Goal: Task Accomplishment & Management: Use online tool/utility

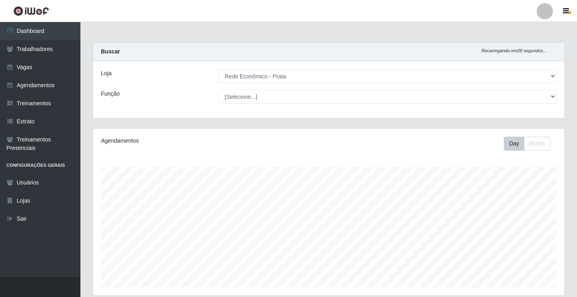
select select "192"
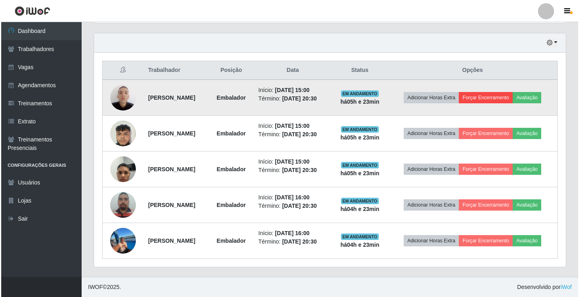
scroll to position [167, 471]
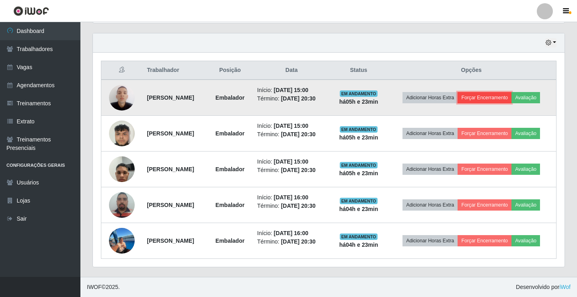
click at [496, 97] on button "Forçar Encerramento" at bounding box center [484, 97] width 54 height 11
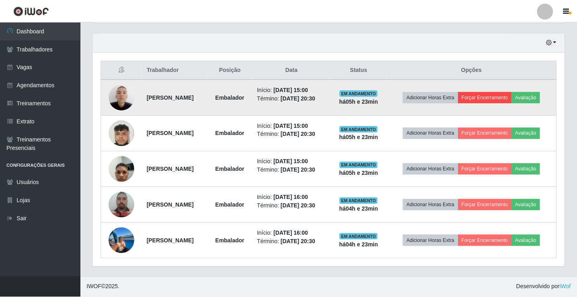
scroll to position [167, 467]
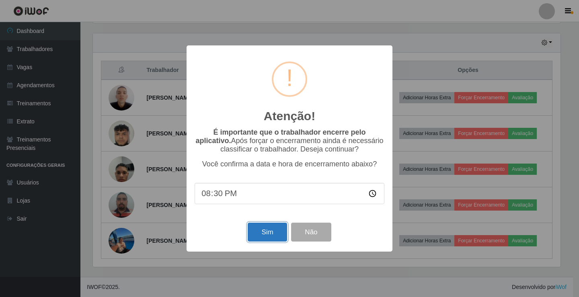
click at [270, 231] on button "Sim" at bounding box center [267, 232] width 39 height 19
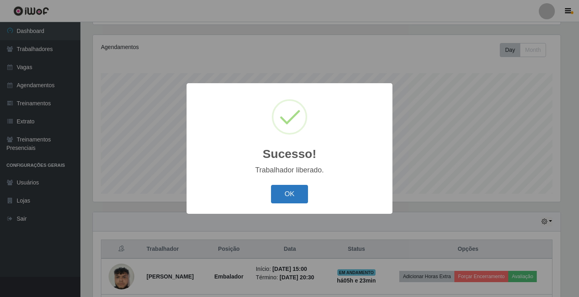
click at [301, 197] on button "OK" at bounding box center [289, 194] width 37 height 19
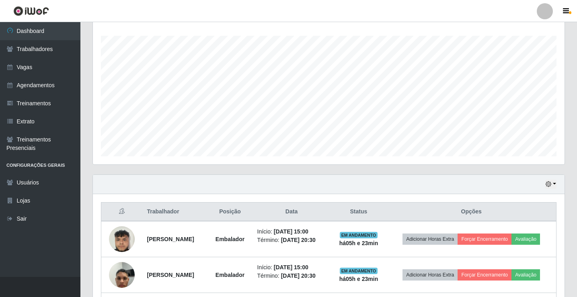
scroll to position [214, 0]
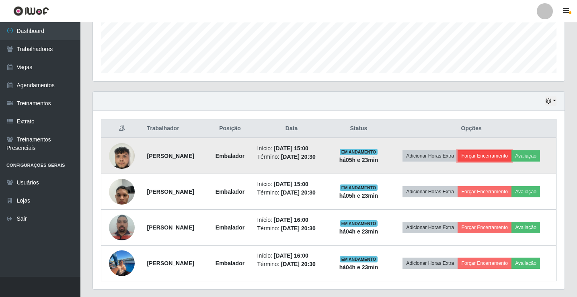
click at [480, 158] on button "Forçar Encerramento" at bounding box center [484, 155] width 54 height 11
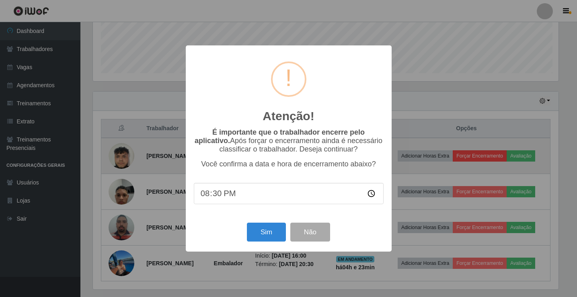
scroll to position [167, 467]
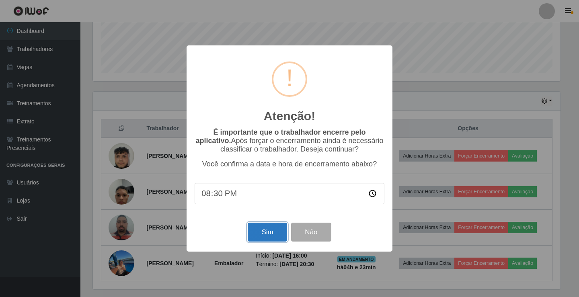
click at [278, 240] on button "Sim" at bounding box center [267, 232] width 39 height 19
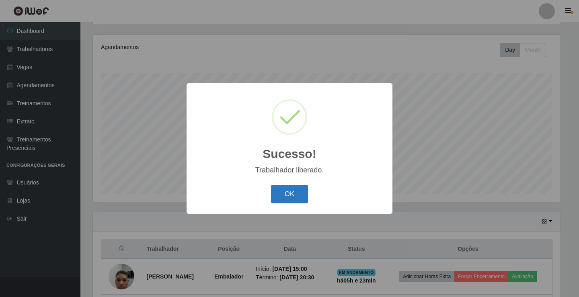
click at [289, 193] on button "OK" at bounding box center [289, 194] width 37 height 19
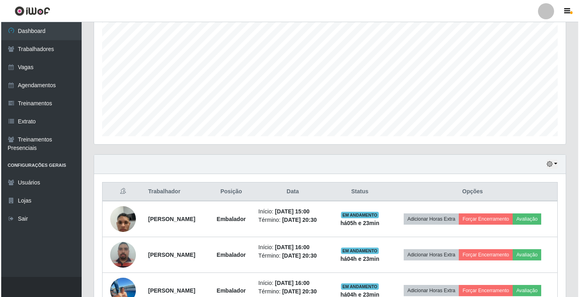
scroll to position [201, 0]
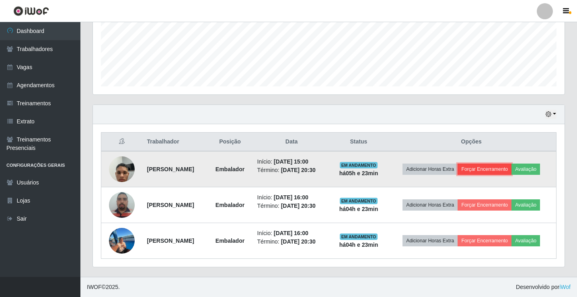
click at [485, 167] on button "Forçar Encerramento" at bounding box center [484, 169] width 54 height 11
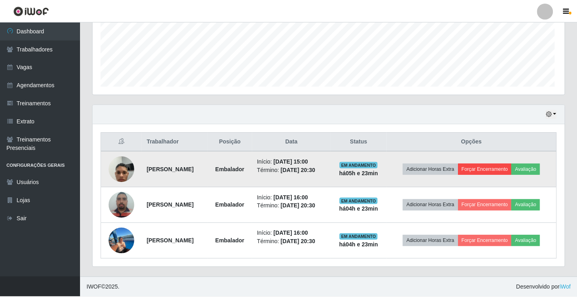
scroll to position [167, 467]
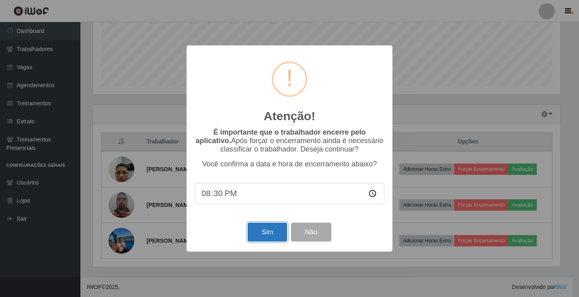
click at [276, 232] on button "Sim" at bounding box center [267, 232] width 39 height 19
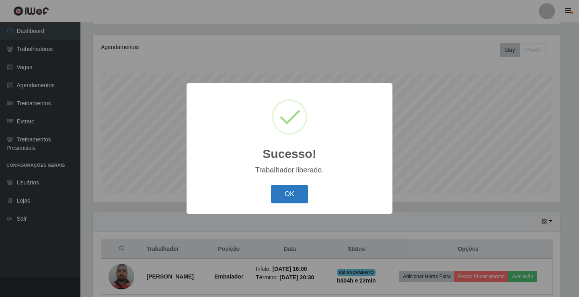
click at [297, 200] on button "OK" at bounding box center [289, 194] width 37 height 19
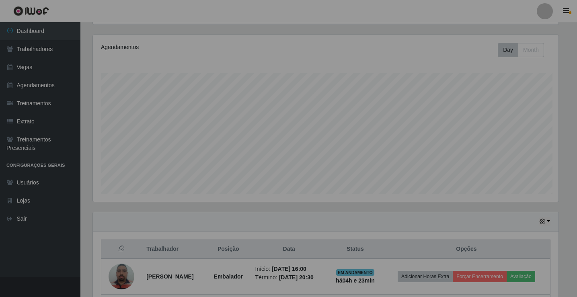
scroll to position [0, 0]
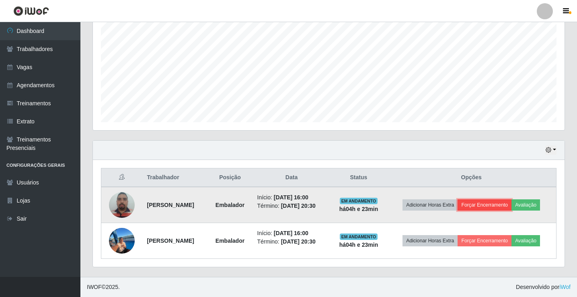
click at [509, 207] on button "Forçar Encerramento" at bounding box center [484, 204] width 54 height 11
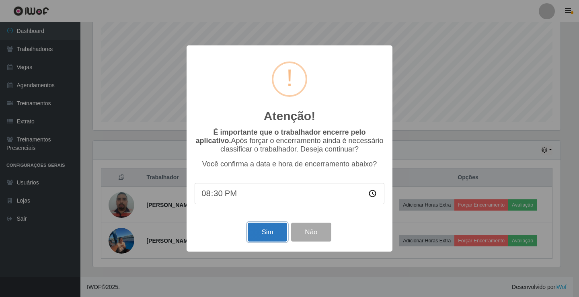
click at [252, 234] on button "Sim" at bounding box center [267, 232] width 39 height 19
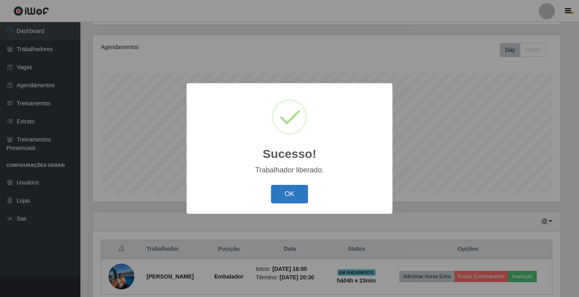
click at [305, 202] on button "OK" at bounding box center [289, 194] width 37 height 19
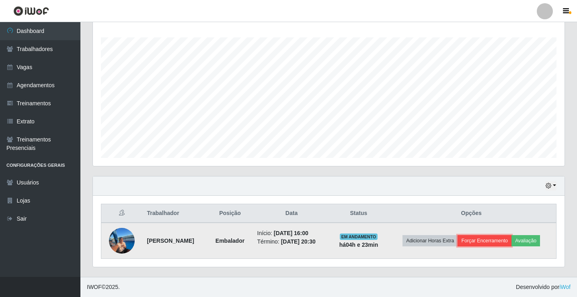
click at [493, 235] on button "Forçar Encerramento" at bounding box center [484, 240] width 54 height 11
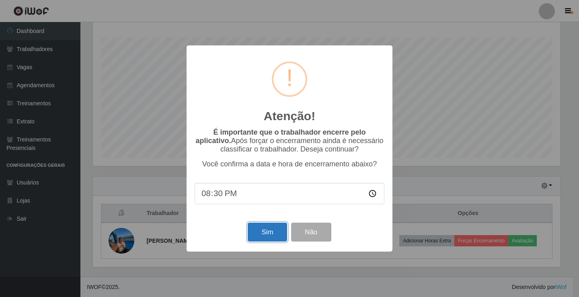
click at [275, 240] on button "Sim" at bounding box center [267, 232] width 39 height 19
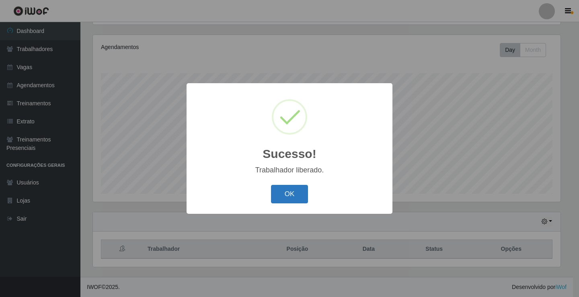
click at [291, 193] on button "OK" at bounding box center [289, 194] width 37 height 19
